Goal: Task Accomplishment & Management: Manage account settings

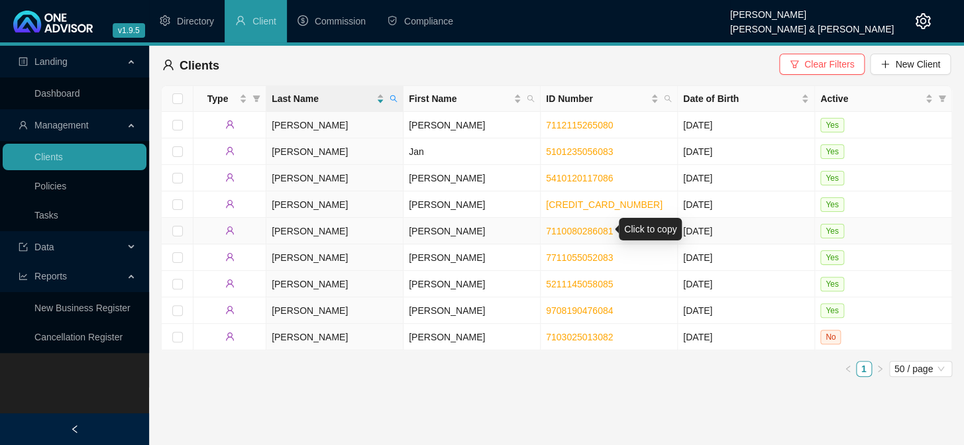
click at [563, 230] on link "7110080286081" at bounding box center [579, 231] width 67 height 11
click at [72, 402] on div "Landing Dashboard Management Clients Policies Tasks Data Reports New Business R…" at bounding box center [74, 268] width 149 height 445
click at [564, 232] on link "7110080286081" at bounding box center [579, 231] width 67 height 11
click at [314, 230] on td "[PERSON_NAME]" at bounding box center [334, 231] width 137 height 26
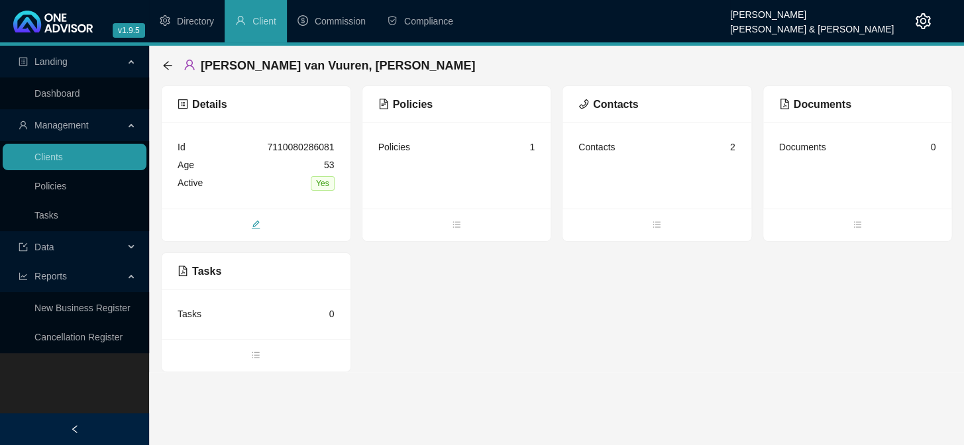
click at [254, 221] on icon "edit" at bounding box center [255, 224] width 9 height 9
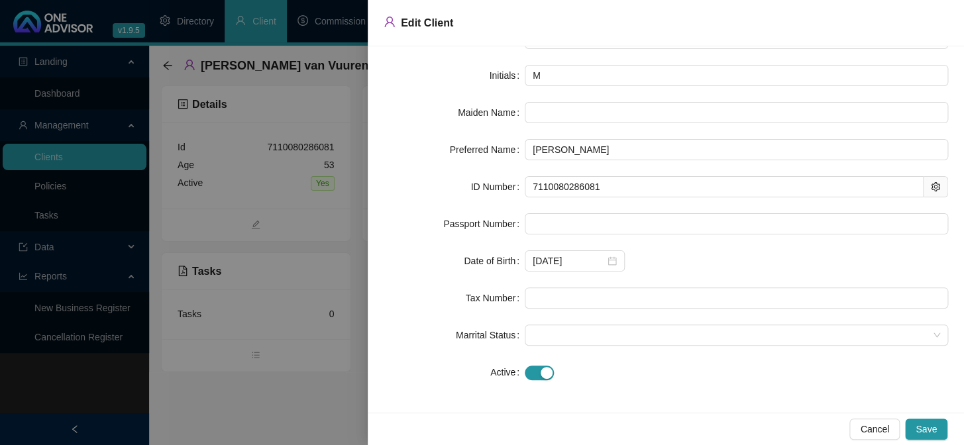
scroll to position [111, 0]
click at [258, 419] on div at bounding box center [482, 222] width 964 height 445
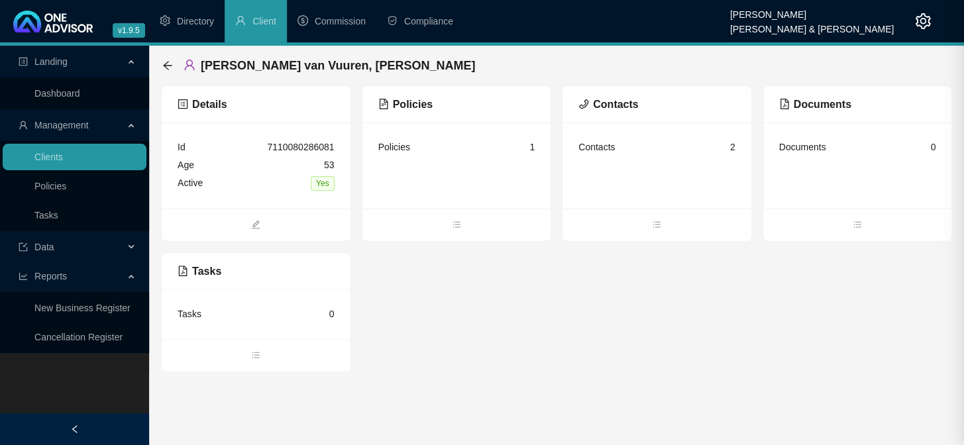
scroll to position [0, 0]
click at [652, 223] on icon "bars" at bounding box center [656, 224] width 9 height 9
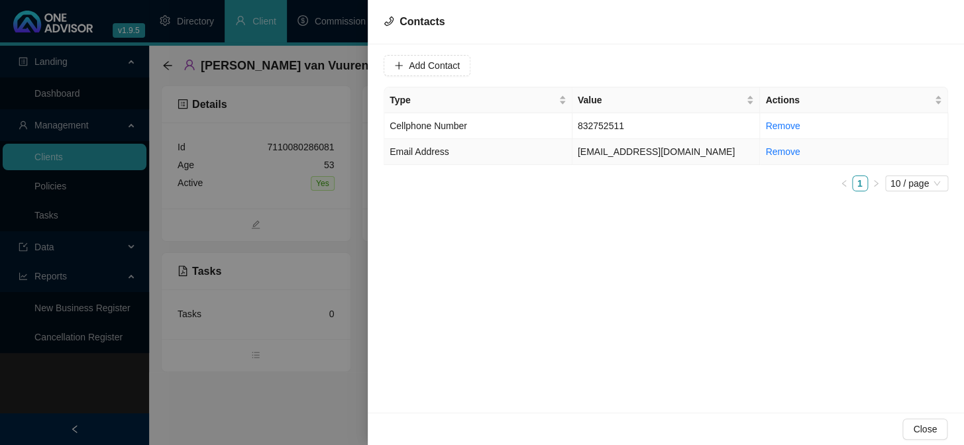
click at [611, 152] on td "[EMAIL_ADDRESS][DOMAIN_NAME]" at bounding box center [666, 152] width 188 height 26
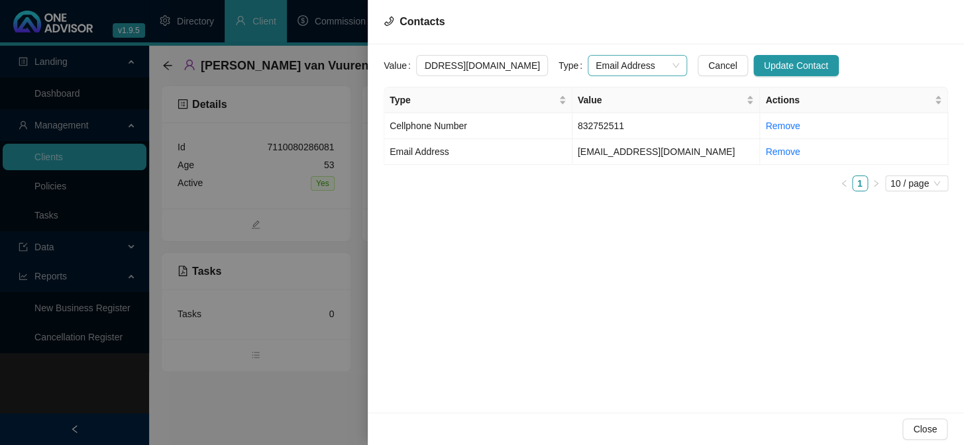
click at [666, 62] on div "Email Address" at bounding box center [636, 65] width 99 height 21
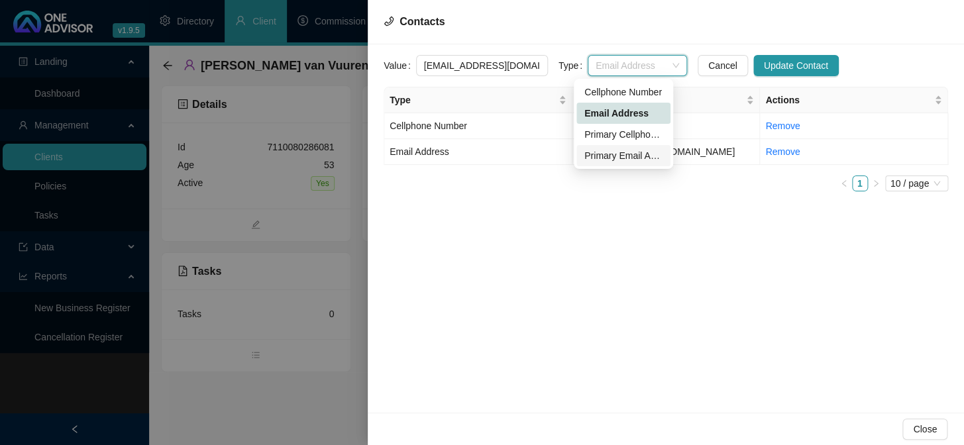
click at [611, 152] on div "Primary Email Address" at bounding box center [623, 155] width 78 height 15
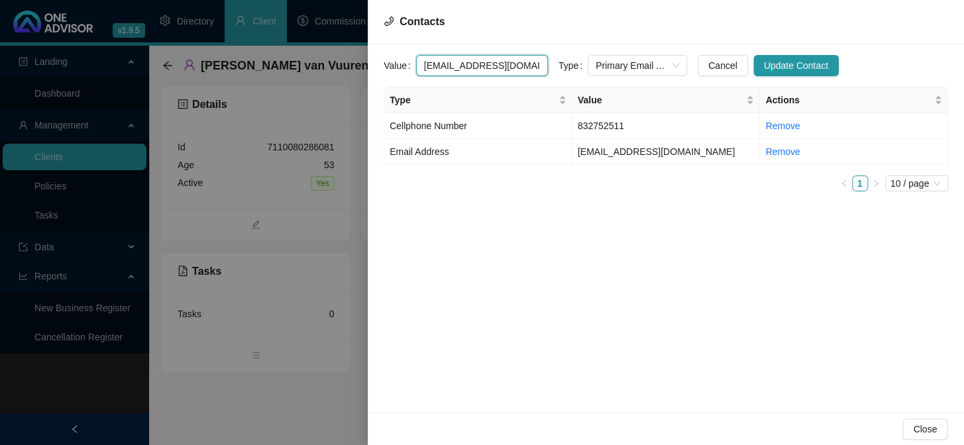
click at [530, 64] on input "[EMAIL_ADDRESS][DOMAIN_NAME]" at bounding box center [482, 65] width 132 height 21
drag, startPoint x: 422, startPoint y: 66, endPoint x: 529, endPoint y: 64, distance: 107.3
click at [529, 64] on input "[EMAIL_ADDRESS][DOMAIN_NAME]" at bounding box center [482, 65] width 132 height 21
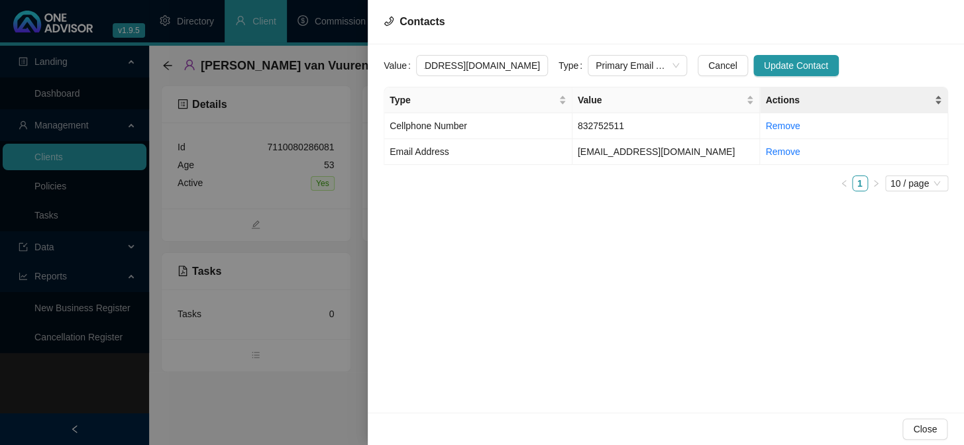
scroll to position [0, 0]
click at [797, 68] on span "Update Contact" at bounding box center [796, 65] width 64 height 15
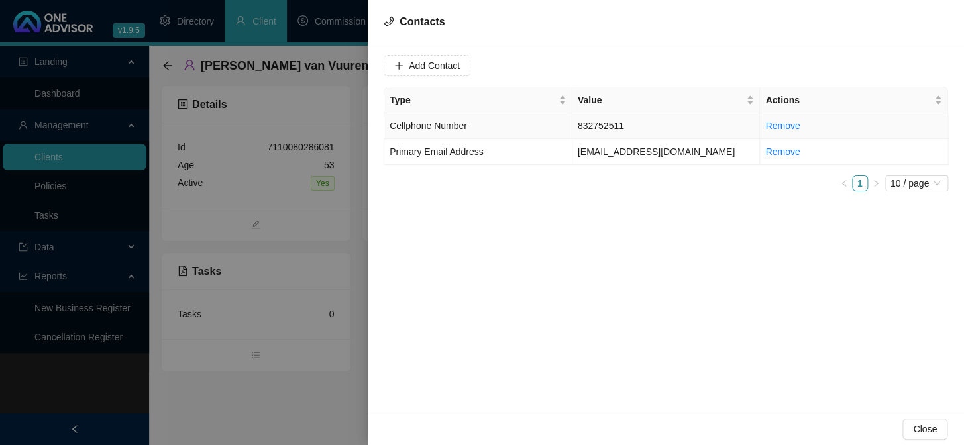
click at [602, 125] on td "832752511" at bounding box center [666, 126] width 188 height 26
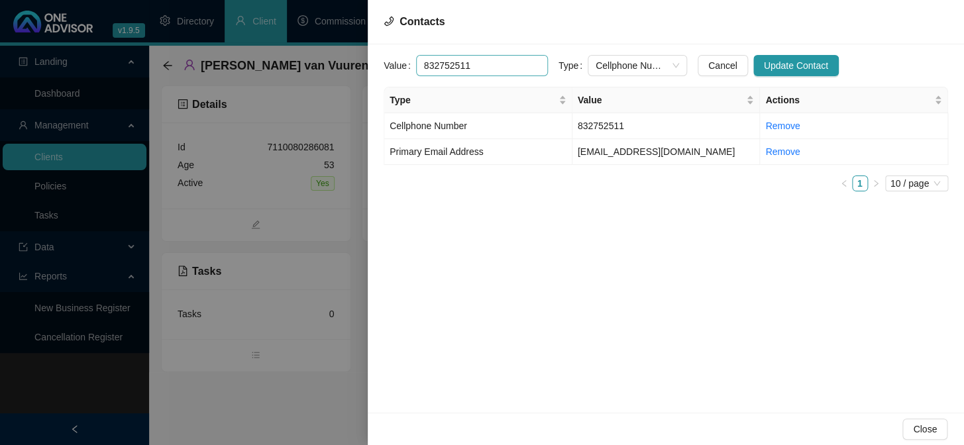
click at [423, 64] on input "832752511" at bounding box center [482, 65] width 132 height 21
click at [666, 69] on div "Cellphone Number" at bounding box center [636, 65] width 99 height 21
type input "0832752511"
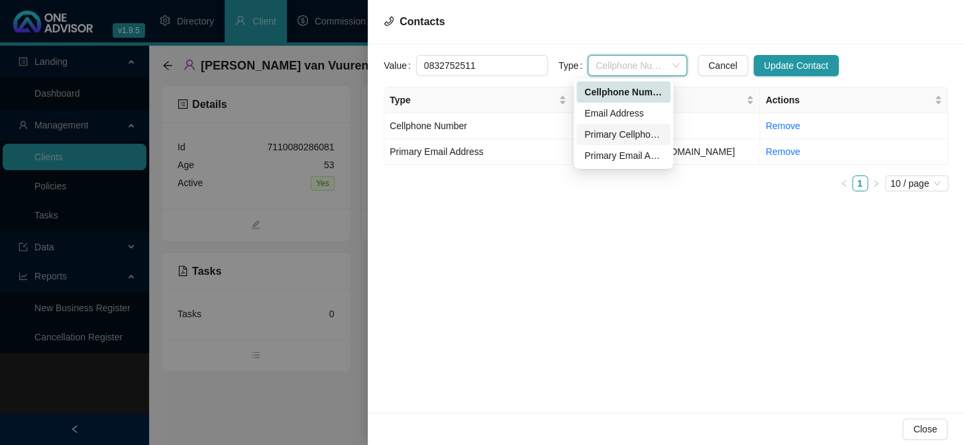
click at [611, 136] on div "Primary Cellphone Number" at bounding box center [623, 134] width 78 height 15
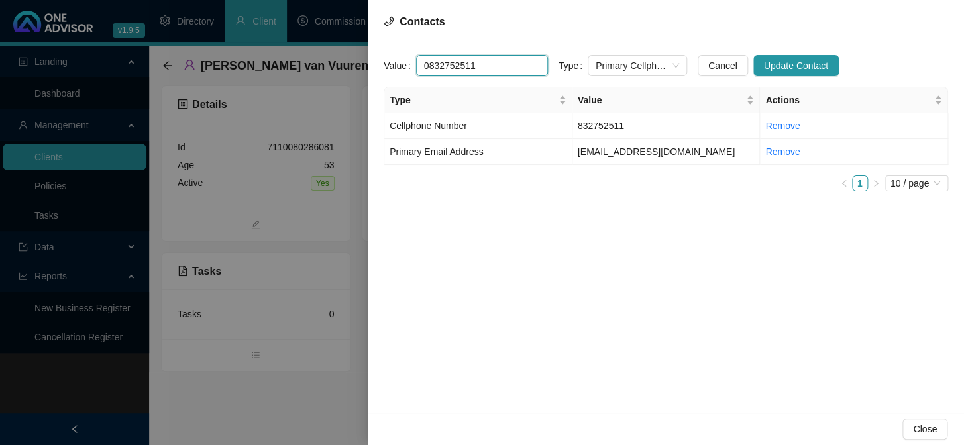
drag, startPoint x: 486, startPoint y: 63, endPoint x: 417, endPoint y: 65, distance: 69.6
click at [417, 65] on input "0832752511" at bounding box center [482, 65] width 132 height 21
click at [764, 60] on span "Update Contact" at bounding box center [796, 65] width 64 height 15
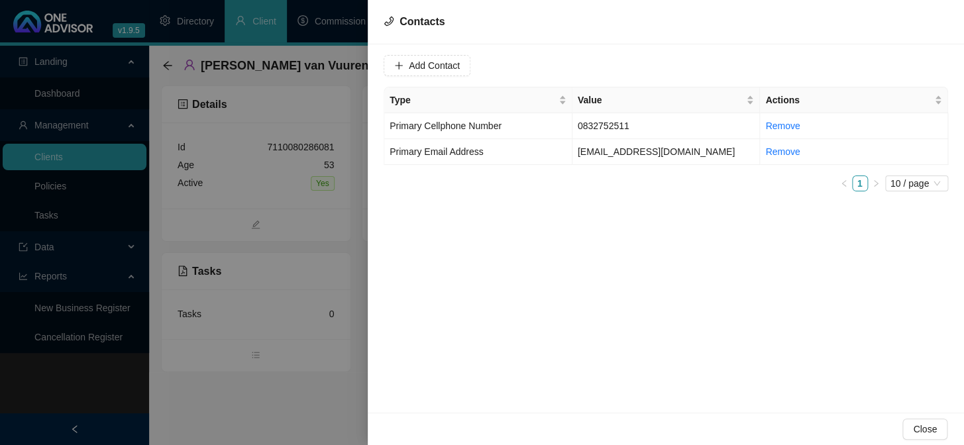
drag, startPoint x: 291, startPoint y: 346, endPoint x: 291, endPoint y: 338, distance: 7.9
click at [291, 346] on div at bounding box center [482, 222] width 964 height 445
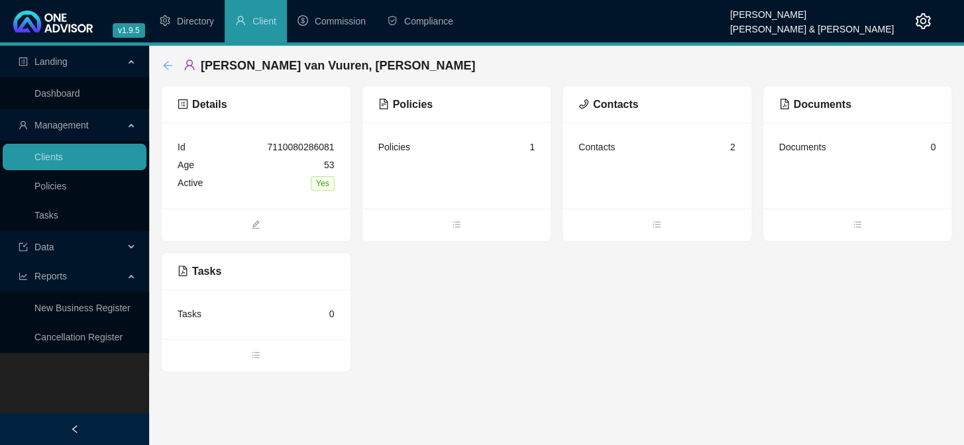
click at [169, 66] on icon "arrow-left" at bounding box center [167, 65] width 11 height 11
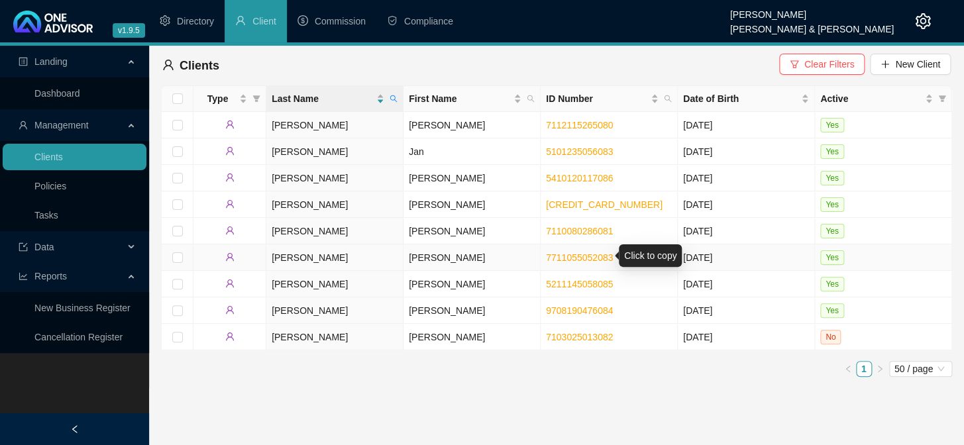
click at [553, 254] on link "7711055052083" at bounding box center [579, 257] width 67 height 11
click at [290, 260] on td "[PERSON_NAME]" at bounding box center [334, 257] width 137 height 26
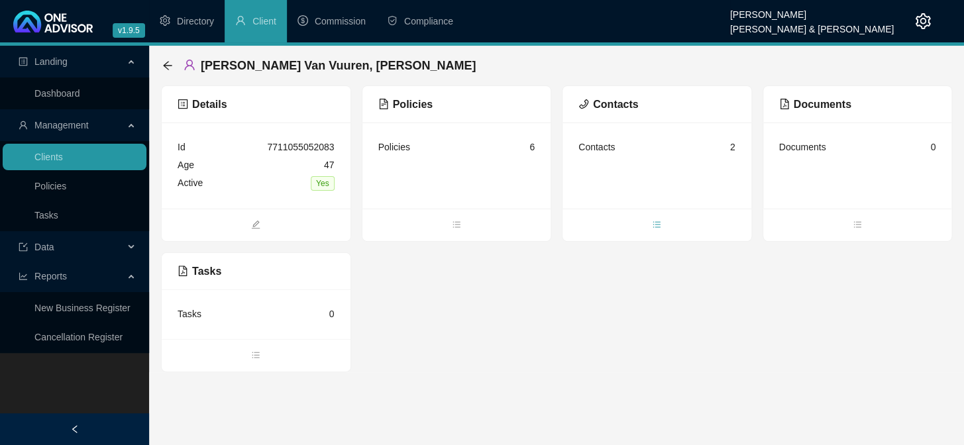
click at [657, 220] on icon "bars" at bounding box center [656, 224] width 9 height 9
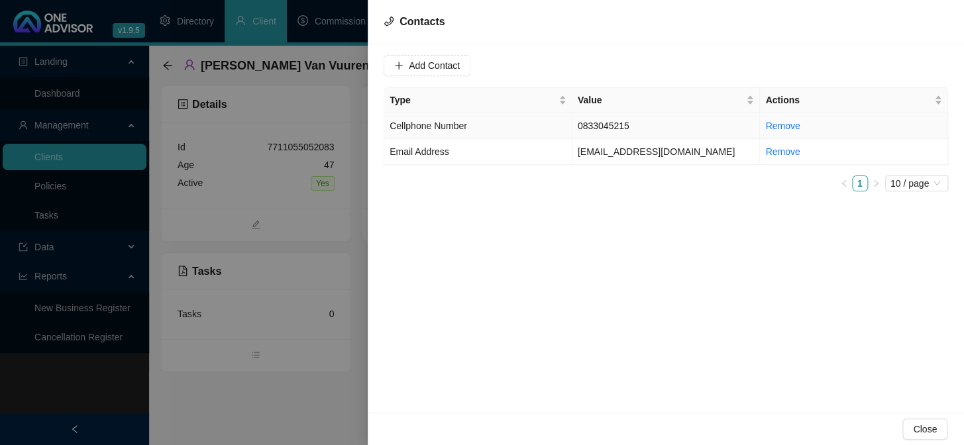
click at [591, 128] on td "0833045215" at bounding box center [666, 126] width 188 height 26
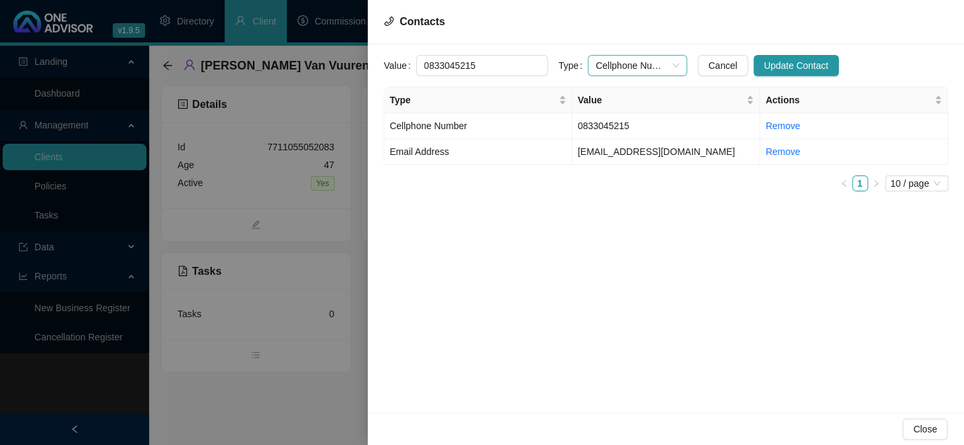
click at [662, 64] on span "Cellphone Number" at bounding box center [636, 66] width 83 height 20
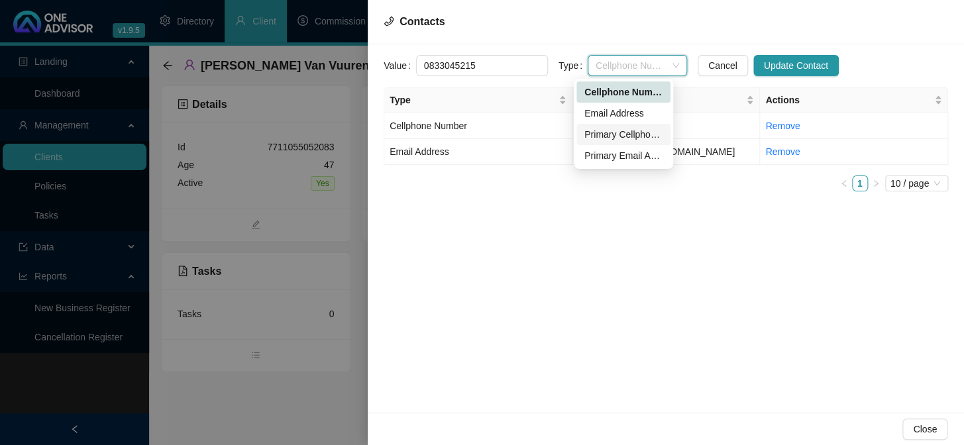
click at [608, 128] on div "Primary Cellphone Number" at bounding box center [623, 134] width 78 height 15
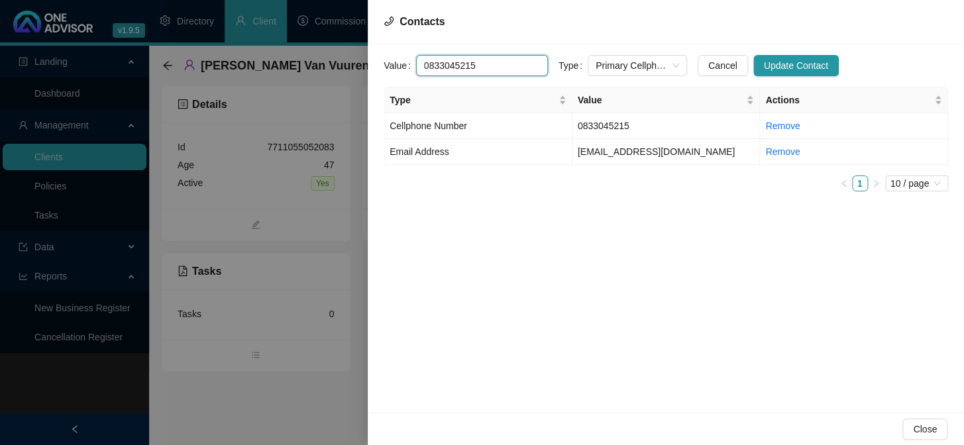
drag, startPoint x: 499, startPoint y: 68, endPoint x: 412, endPoint y: 72, distance: 87.5
click at [412, 72] on div "Value 0833045215" at bounding box center [465, 65] width 164 height 21
click at [790, 64] on span "Update Contact" at bounding box center [796, 65] width 64 height 15
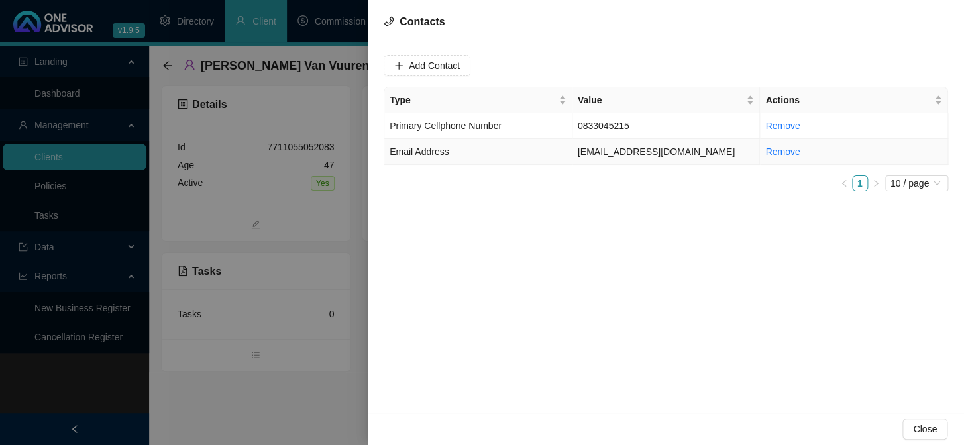
click at [596, 152] on td "[EMAIL_ADDRESS][DOMAIN_NAME]" at bounding box center [666, 152] width 188 height 26
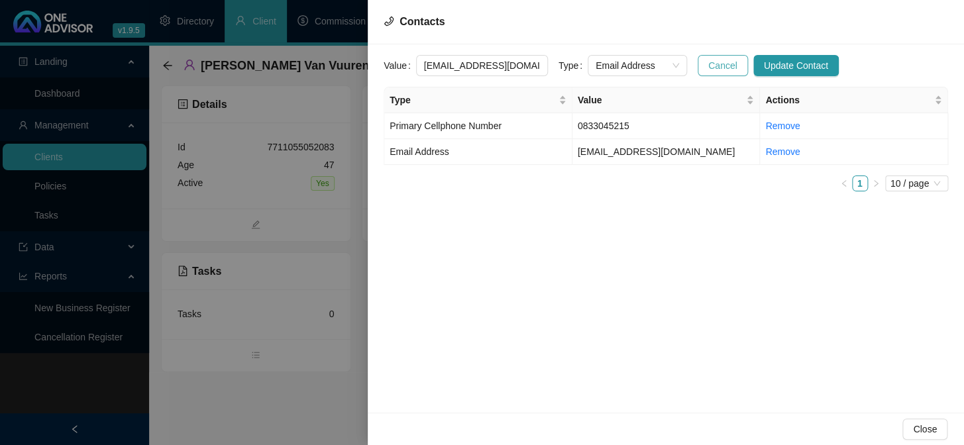
scroll to position [0, 13]
click at [664, 63] on span "Email Address" at bounding box center [636, 66] width 83 height 20
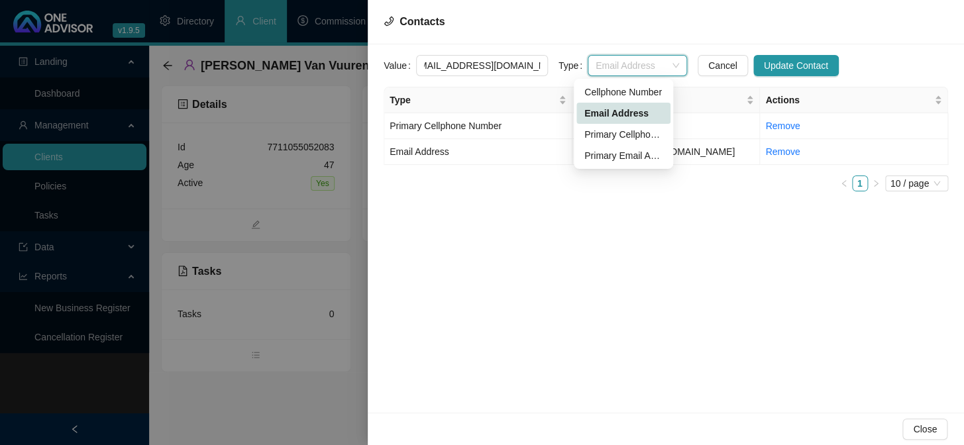
scroll to position [0, 0]
click at [622, 153] on div "Primary Email Address" at bounding box center [623, 155] width 78 height 15
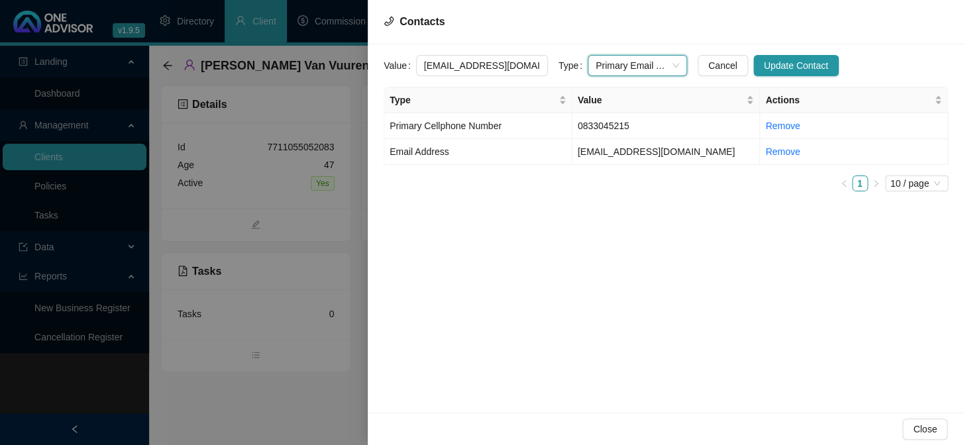
click at [610, 225] on div "Value [EMAIL_ADDRESS][DOMAIN_NAME] Type Primary Email Address Primary Email Add…" at bounding box center [666, 228] width 596 height 368
click at [799, 68] on span "Update Contact" at bounding box center [796, 65] width 64 height 15
